Goal: Communication & Community: Answer question/provide support

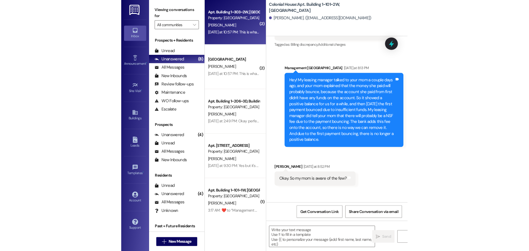
scroll to position [17970, 0]
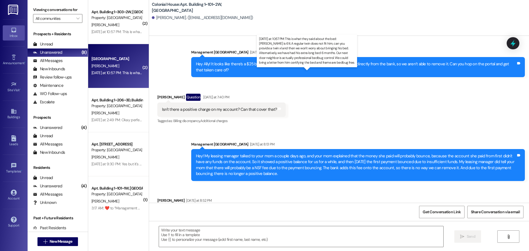
click at [118, 73] on div "Yesterday at 10:57 PM: This is what they said about the bed: Isaac is 6'4. A re…" at bounding box center [397, 72] width 612 height 5
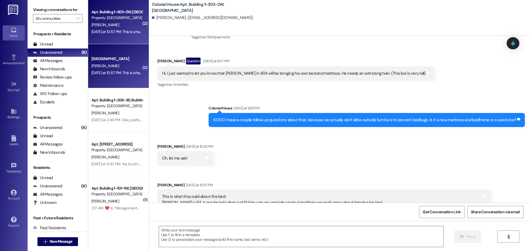
scroll to position [9868, 0]
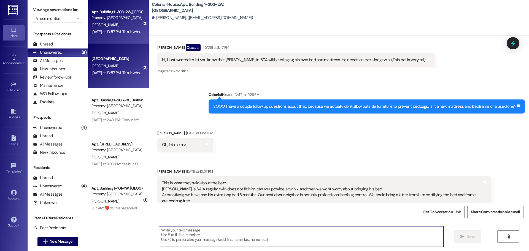
click at [190, 228] on textarea at bounding box center [301, 236] width 284 height 21
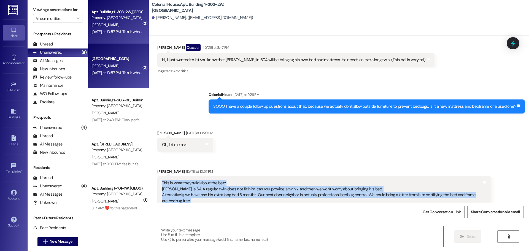
drag, startPoint x: 176, startPoint y: 184, endPoint x: 172, endPoint y: 179, distance: 6.7
click at [157, 176] on div "This is what they said about the bed: Isaac is 6'4. A regular twin does not fit…" at bounding box center [323, 192] width 333 height 32
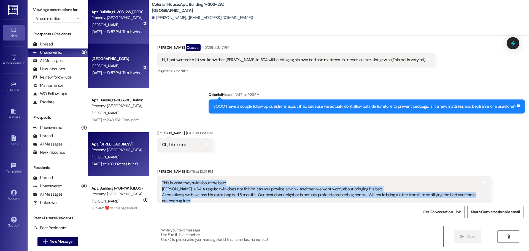
copy div "This is what they said about the bed: Isaac is 6'4. A regular twin does not fit…"
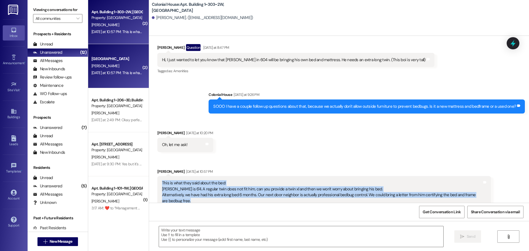
drag, startPoint x: 229, startPoint y: 126, endPoint x: 192, endPoint y: 114, distance: 38.8
click at [229, 126] on div "Received via SMS Grace Parsons Yesterday at 10:20 PM Oh, let me ask! Tags and n…" at bounding box center [339, 169] width 380 height 102
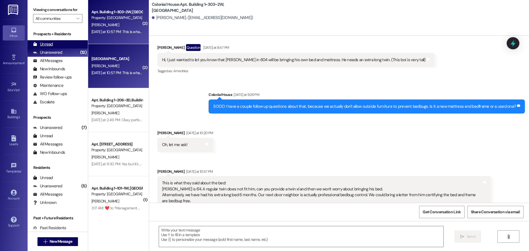
click at [57, 43] on div "Unread (0)" at bounding box center [58, 44] width 60 height 8
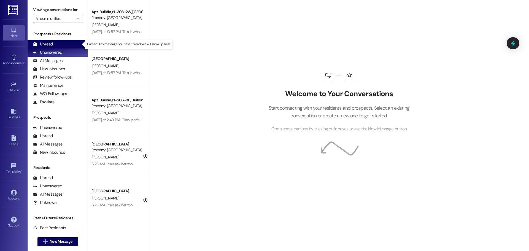
click at [66, 45] on div "Unread (0)" at bounding box center [58, 44] width 60 height 8
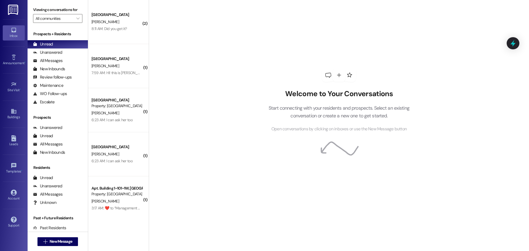
click at [126, 72] on div "7:59 AM: Hi! this is [PERSON_NAME]. I was wondering, is it too late to sign up …" at bounding box center [200, 72] width 218 height 5
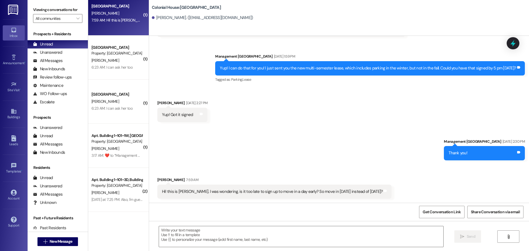
scroll to position [803, 0]
click at [249, 229] on textarea at bounding box center [301, 236] width 284 height 21
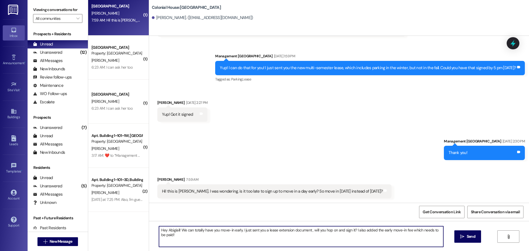
click at [277, 230] on textarea "Hey Abigiail! We can totally have you move-in early. I just sent you a lease ex…" at bounding box center [301, 236] width 284 height 21
type textarea "Hey Abigiail! We can totally have you move-in early. I just sent you a lease ex…"
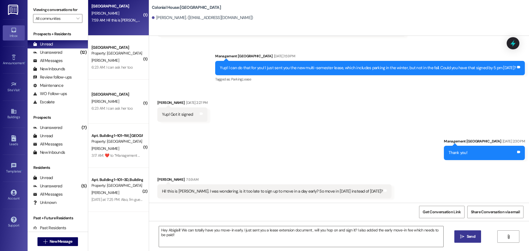
click at [474, 236] on span "Send" at bounding box center [470, 236] width 9 height 6
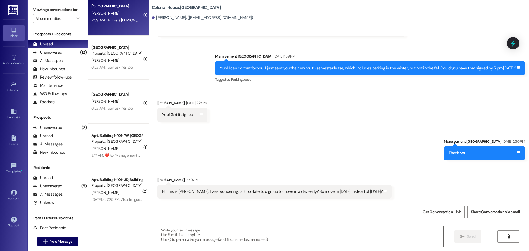
scroll to position [842, 0]
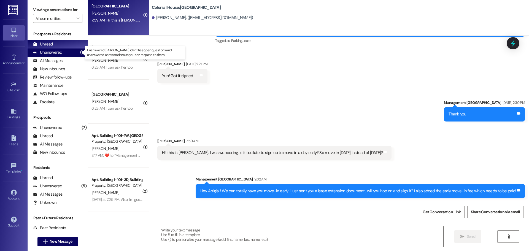
click at [79, 50] on div "(12)" at bounding box center [83, 52] width 9 height 9
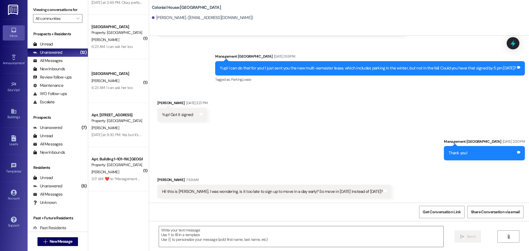
scroll to position [0, 0]
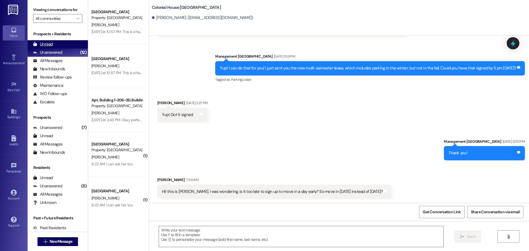
click at [34, 41] on div "Unread" at bounding box center [43, 44] width 20 height 6
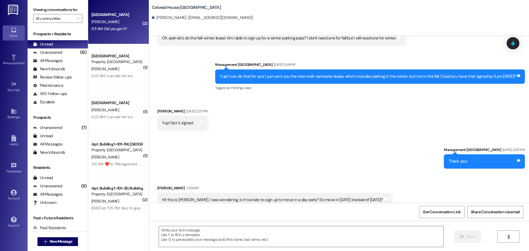
scroll to position [803, 0]
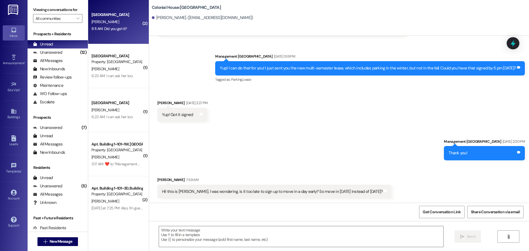
click at [103, 28] on div "8:11 AM: Did you get it? 8:11 AM: Did you get it?" at bounding box center [108, 28] width 35 height 5
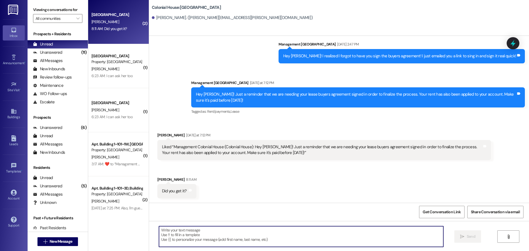
click at [197, 235] on textarea at bounding box center [301, 236] width 284 height 21
click at [210, 238] on textarea "Yes!! Thank you so much!" at bounding box center [301, 236] width 284 height 21
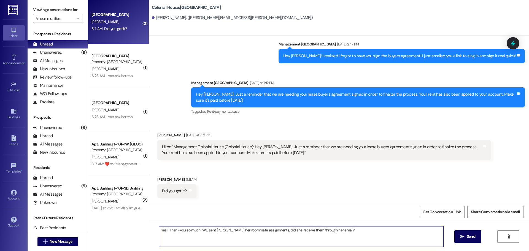
click at [235, 235] on textarea "Yes!! Thank you so much! WE sent [PERSON_NAME] her roommate assignments, did sh…" at bounding box center [301, 236] width 284 height 21
type textarea "Yes!! Thank you so much! WE sent [PERSON_NAME] her roommate assignments, did sh…"
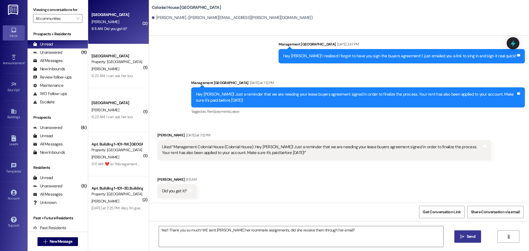
click at [462, 235] on icon "" at bounding box center [462, 236] width 4 height 4
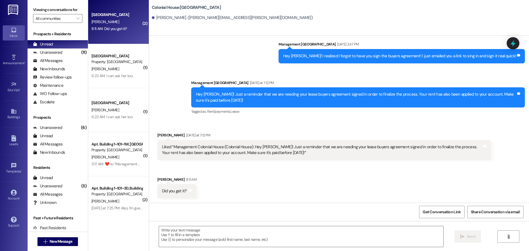
click at [112, 77] on div "6:23 AM: I can ask her too 6:23 AM: I can ask her too" at bounding box center [111, 75] width 41 height 5
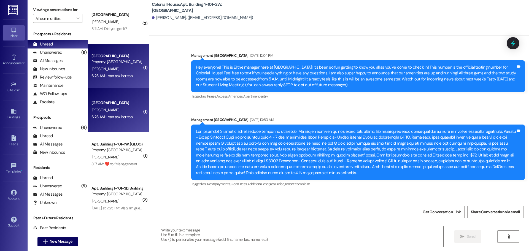
scroll to position [18065, 0]
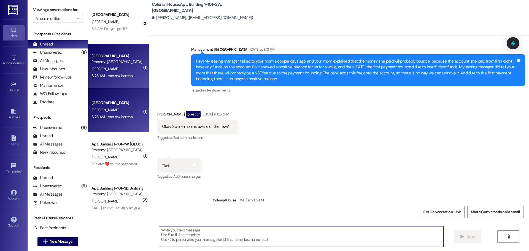
click at [175, 231] on textarea at bounding box center [301, 236] width 284 height 21
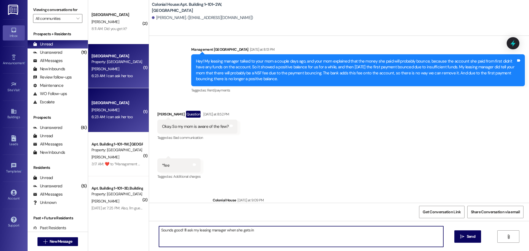
type textarea "Sounds good! I'll ask my leasing manager when she gets in."
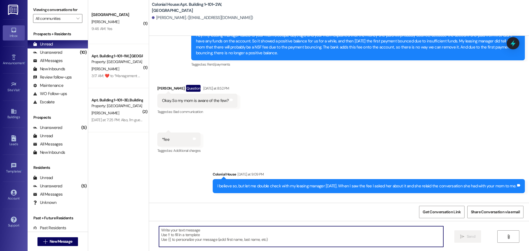
scroll to position [18103, 0]
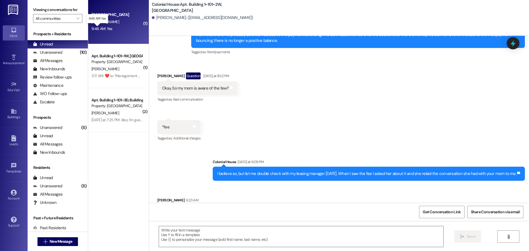
click at [103, 29] on div "9:46 AM: Yes 9:46 AM: Yes" at bounding box center [101, 28] width 21 height 5
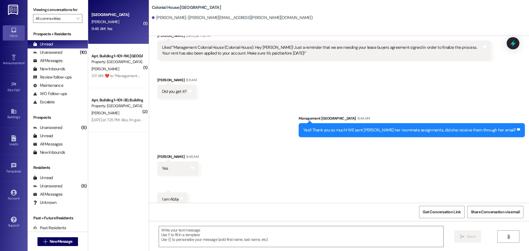
scroll to position [235, 0]
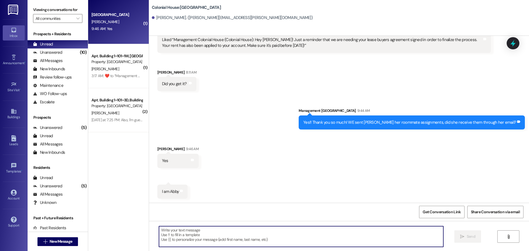
click at [169, 233] on textarea at bounding box center [301, 236] width 284 height 21
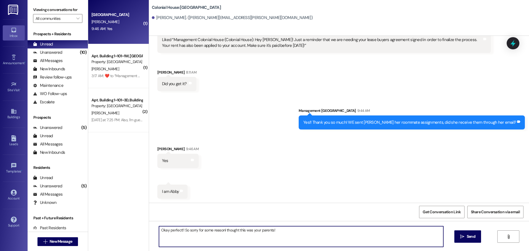
click at [222, 230] on textarea "Okay perfect!! So sorry for some reasonI thought this was your parents!" at bounding box center [301, 236] width 284 height 21
click at [306, 235] on textarea "Okay perfect!! So sorry for some reason I thought this was your parents!" at bounding box center [301, 236] width 284 height 21
type textarea "Okay perfect!! So sorry for some reason I thought this was your parents! Let me…"
